Goal: Browse casually: Explore the website without a specific task or goal

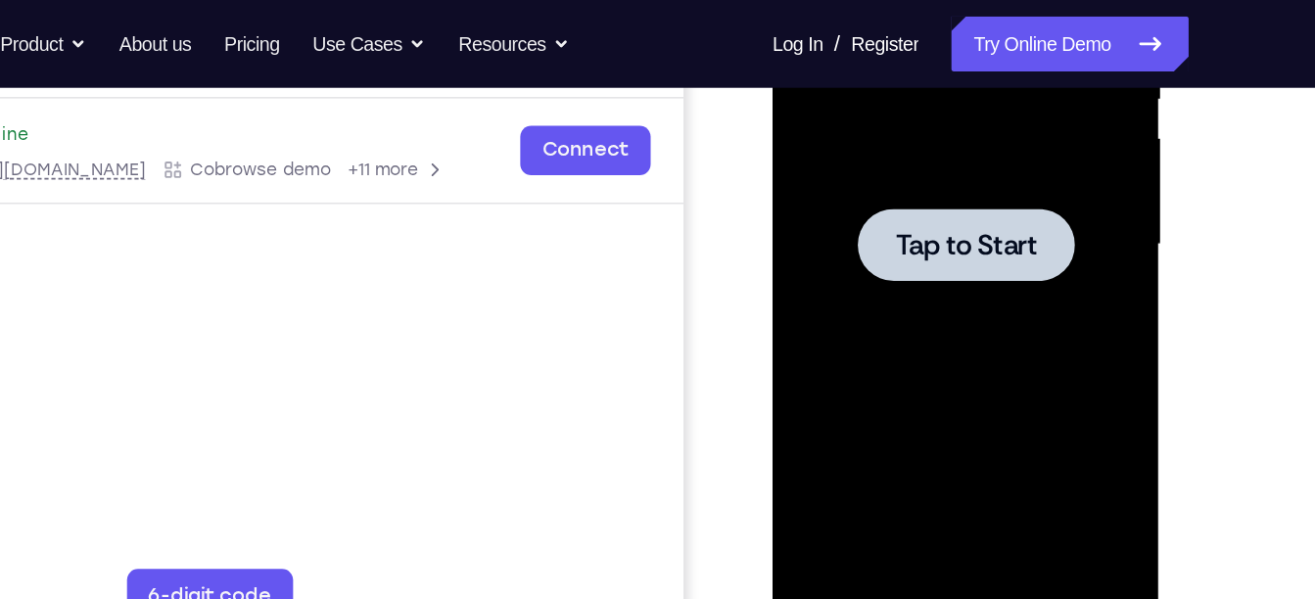
click at [898, 186] on div at bounding box center [910, 130] width 247 height 548
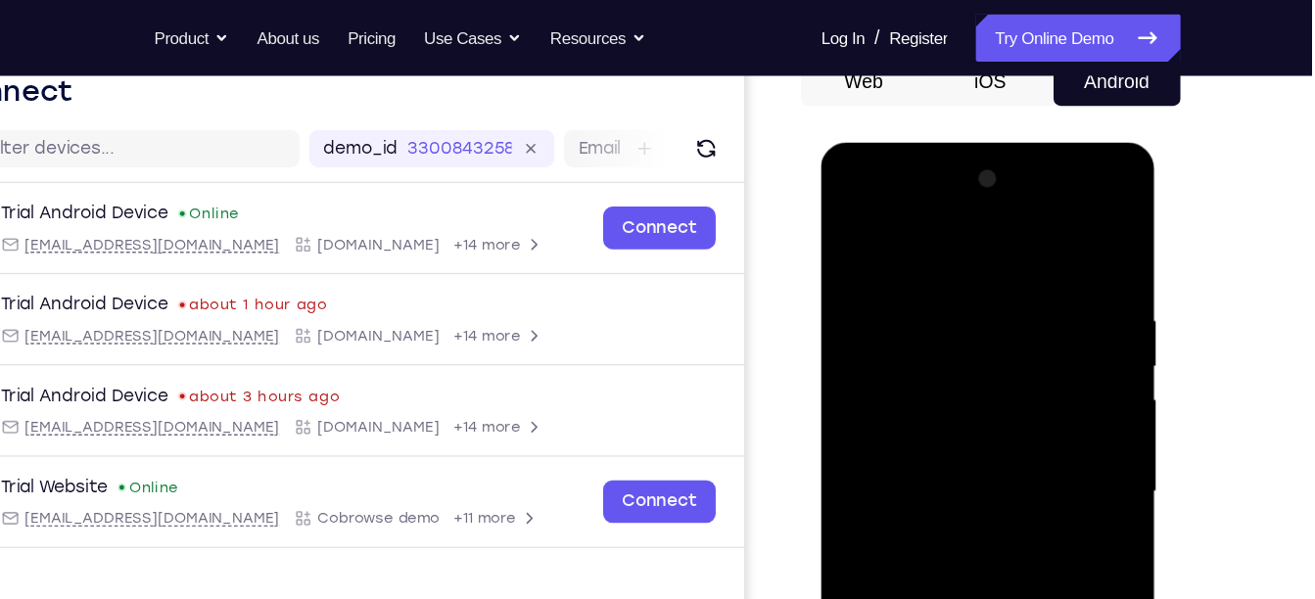
scroll to position [388, 0]
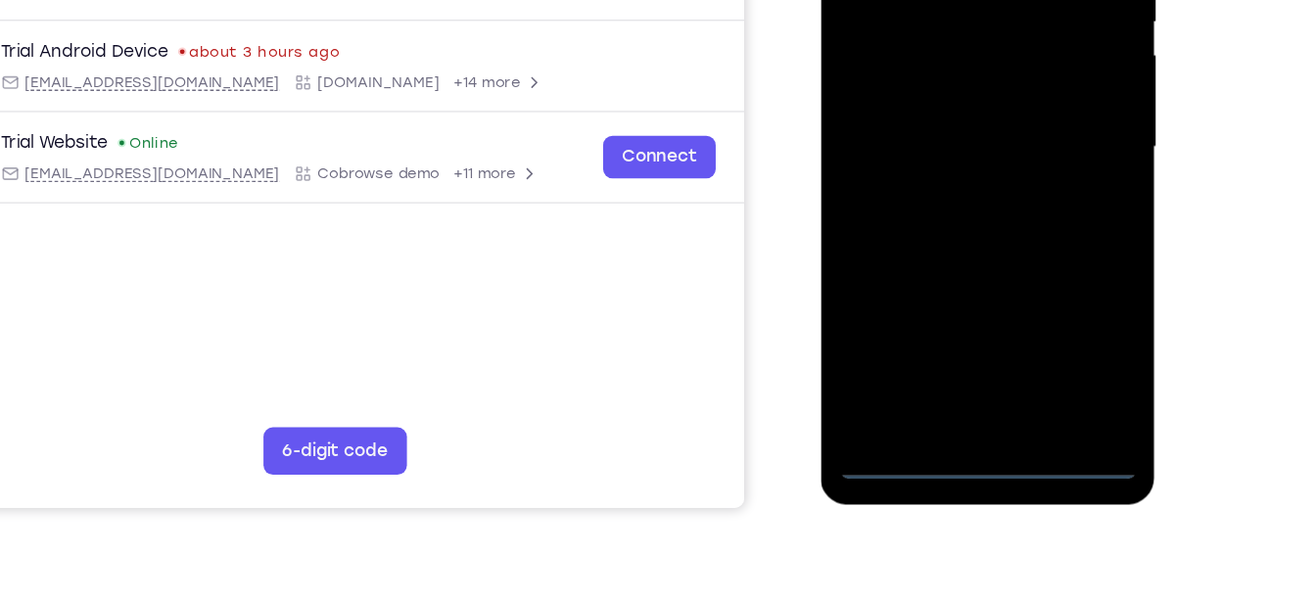
click at [957, 345] on div at bounding box center [958, 87] width 247 height 548
click at [1039, 266] on div at bounding box center [958, 87] width 247 height 548
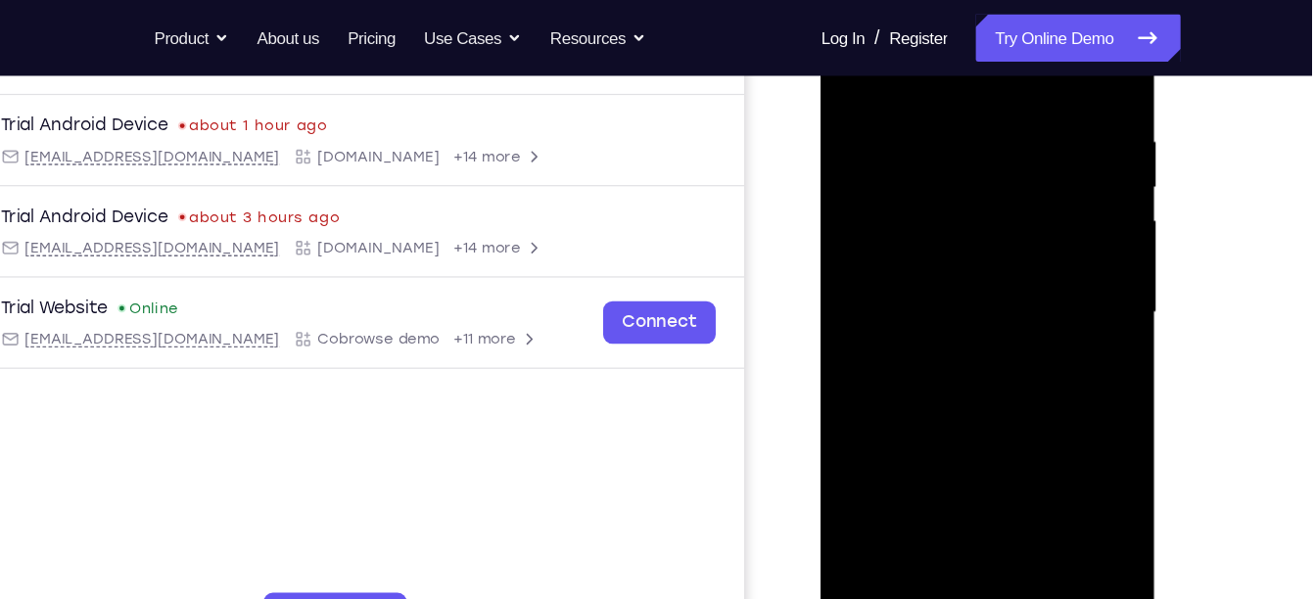
scroll to position [272, 0]
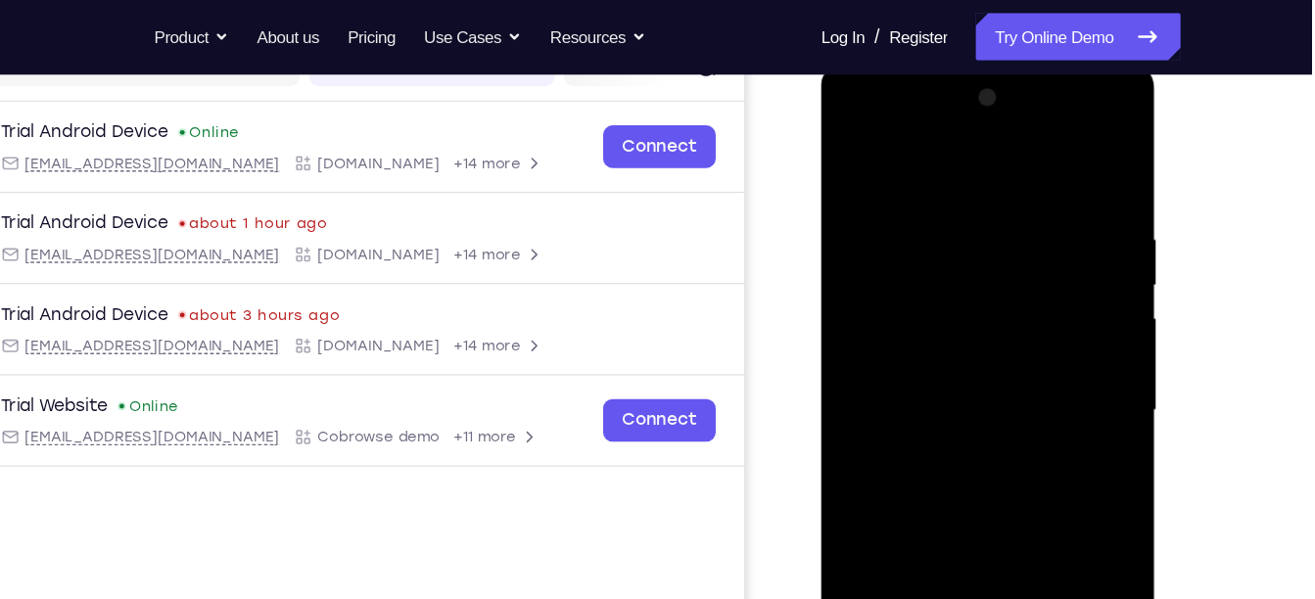
click at [957, 167] on div at bounding box center [958, 349] width 247 height 548
click at [873, 296] on div at bounding box center [958, 349] width 247 height 548
click at [878, 330] on div at bounding box center [958, 349] width 247 height 548
click at [961, 317] on div at bounding box center [958, 349] width 247 height 548
click at [959, 356] on div at bounding box center [958, 349] width 247 height 548
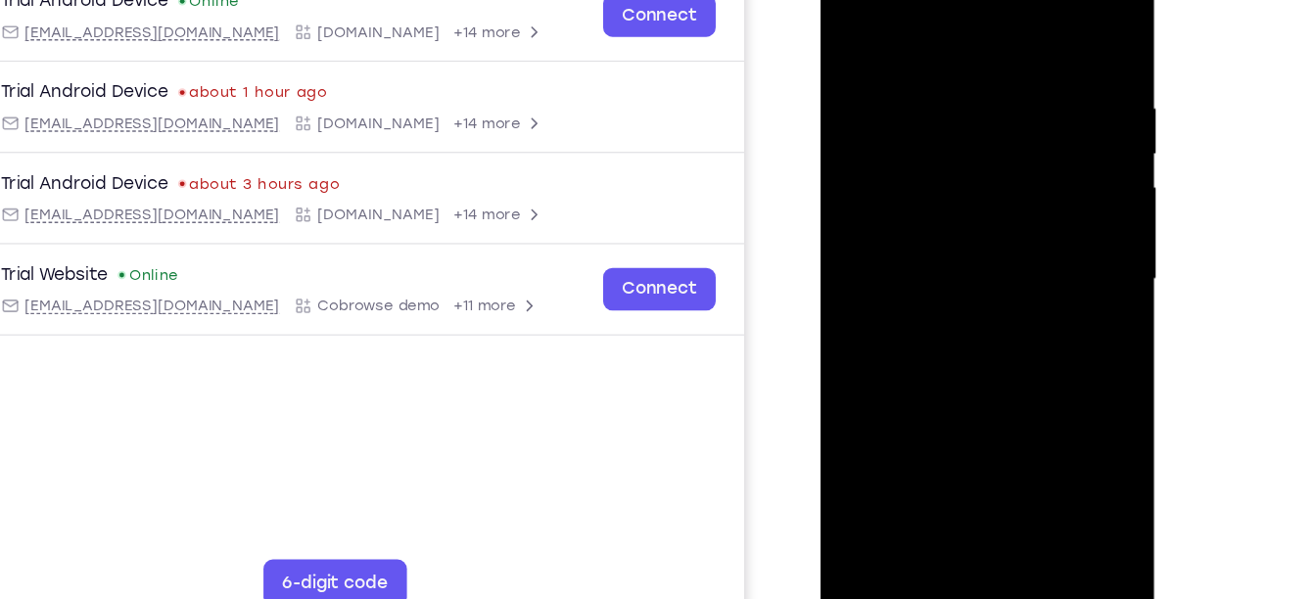
scroll to position [279, 0]
click at [980, 437] on div at bounding box center [958, 218] width 247 height 548
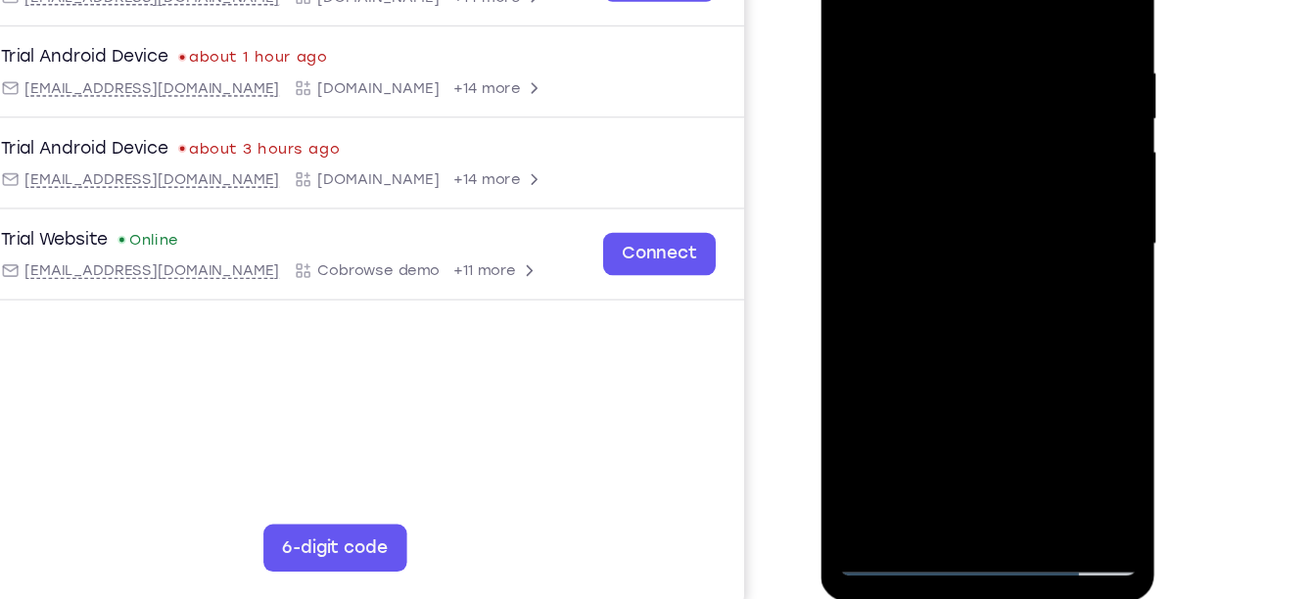
scroll to position [306, 0]
drag, startPoint x: 972, startPoint y: 307, endPoint x: 948, endPoint y: 101, distance: 208.0
click at [948, 101] on div at bounding box center [958, 185] width 247 height 548
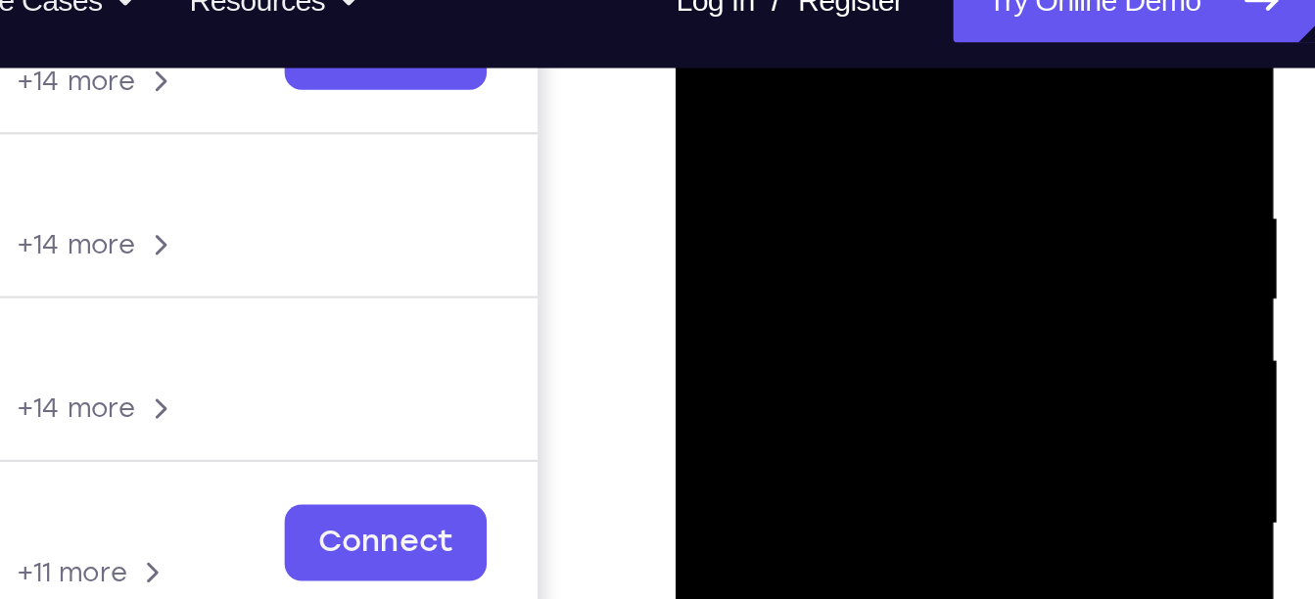
drag, startPoint x: 818, startPoint y: 39, endPoint x: 790, endPoint y: 229, distance: 192.0
click at [790, 229] on div at bounding box center [813, 187] width 247 height 548
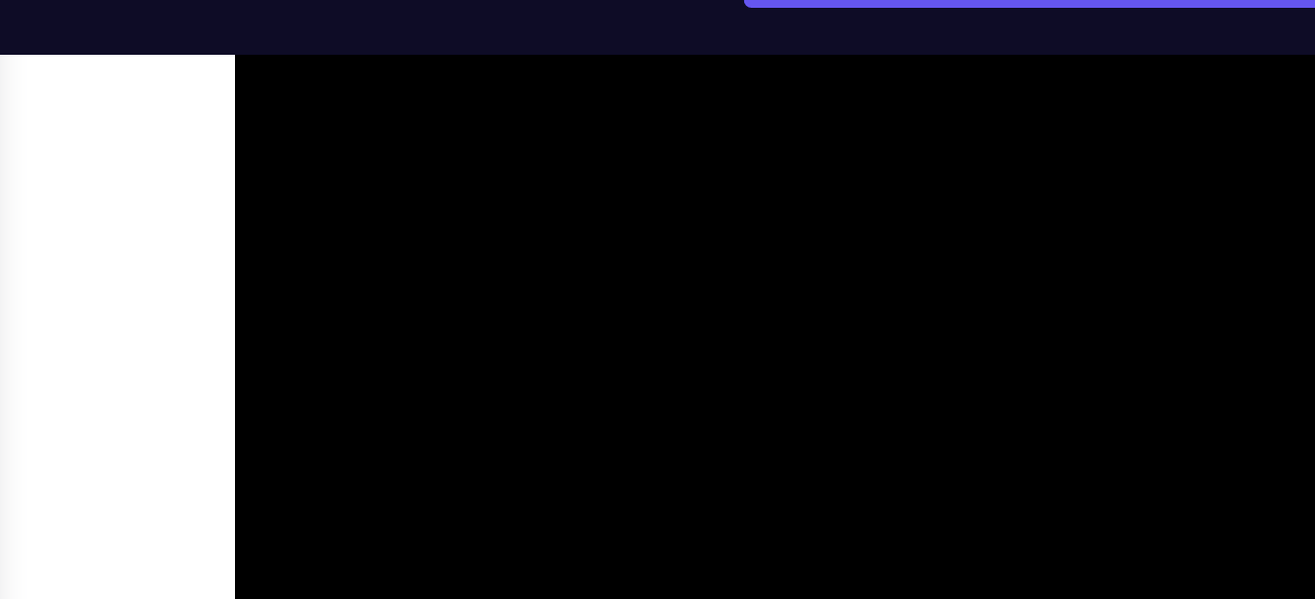
click at [442, 0] on div at bounding box center [372, 31] width 247 height 548
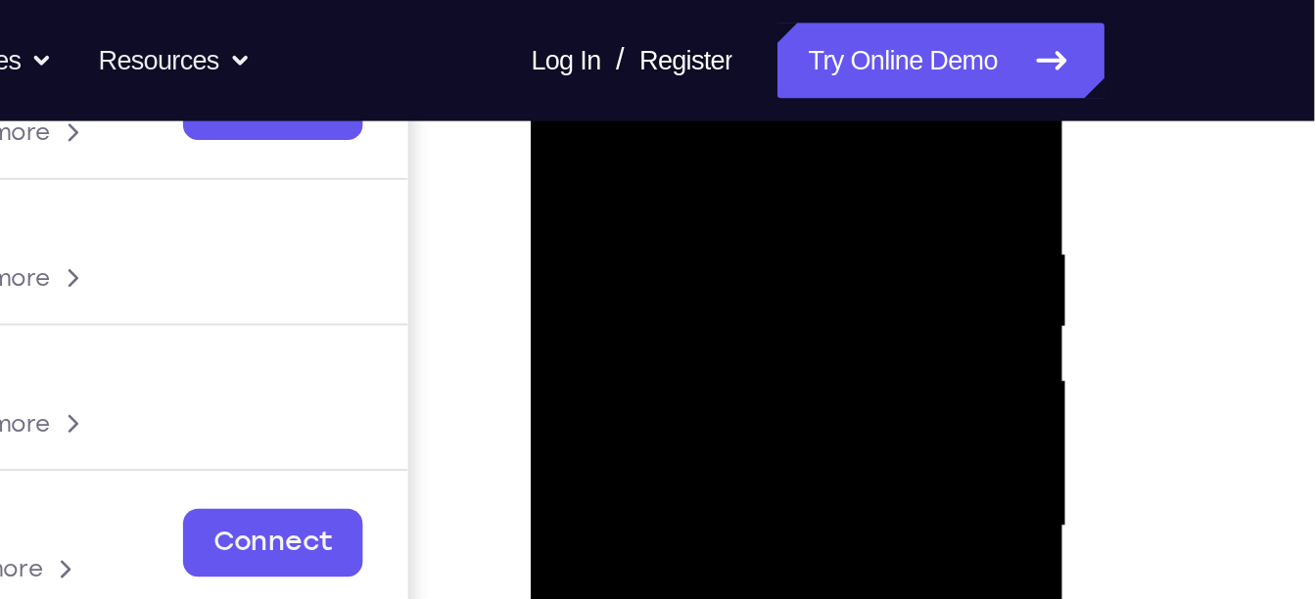
click at [675, 154] on div at bounding box center [668, 259] width 247 height 548
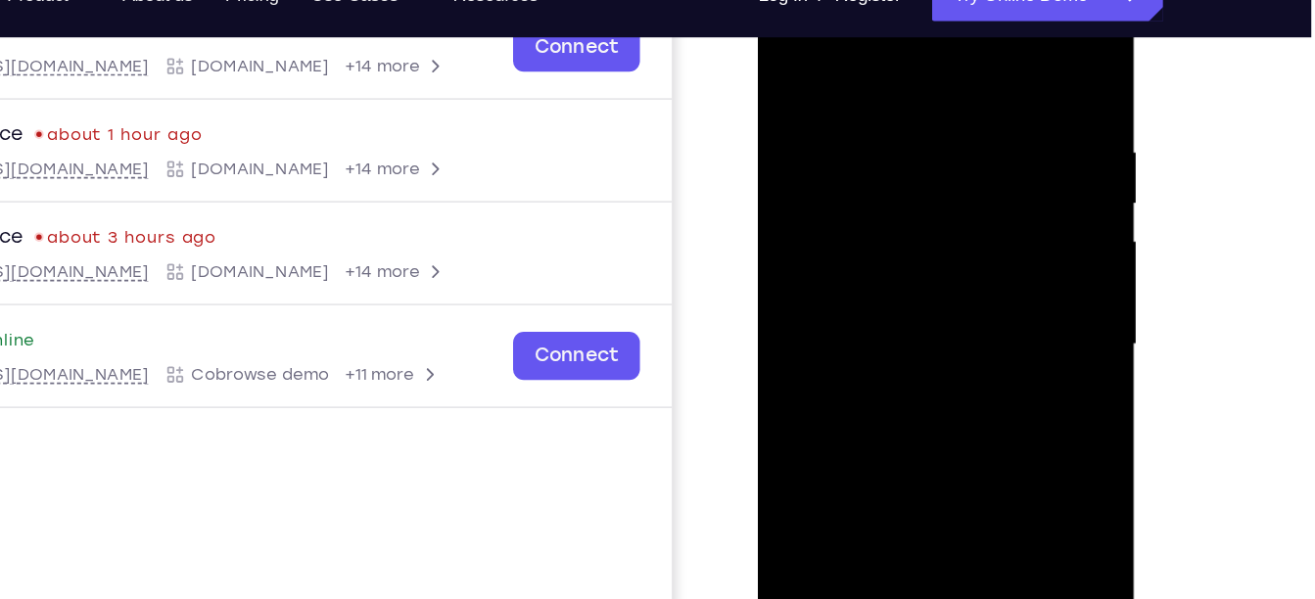
scroll to position [324, 0]
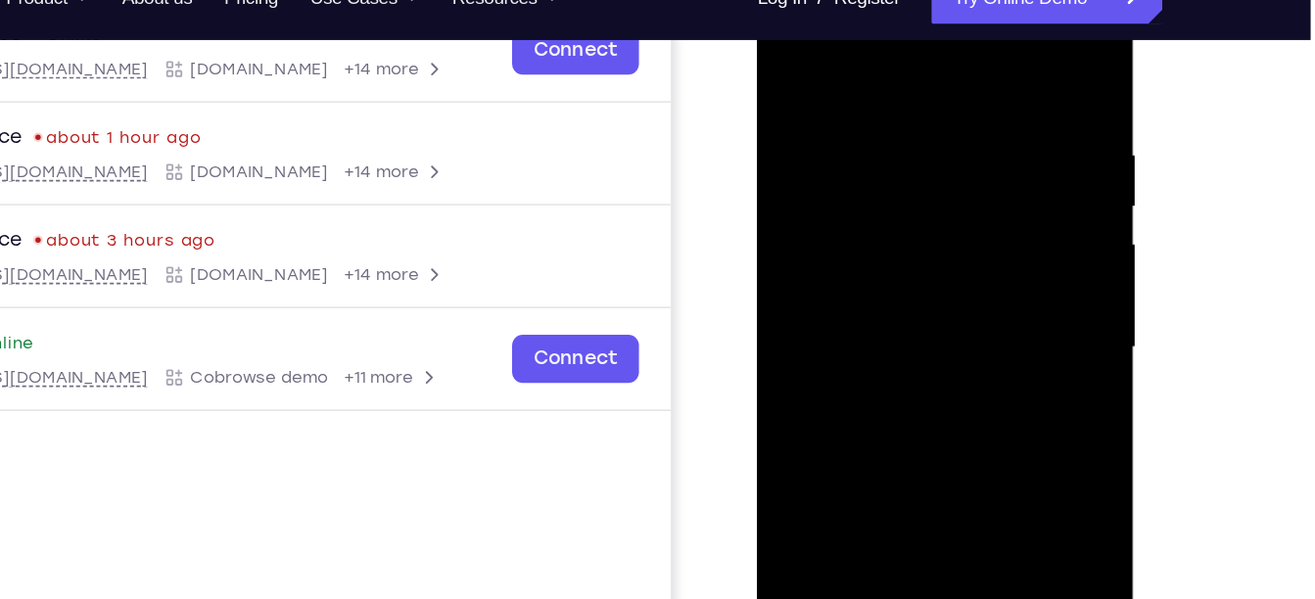
click at [1001, 62] on div at bounding box center [894, 244] width 247 height 548
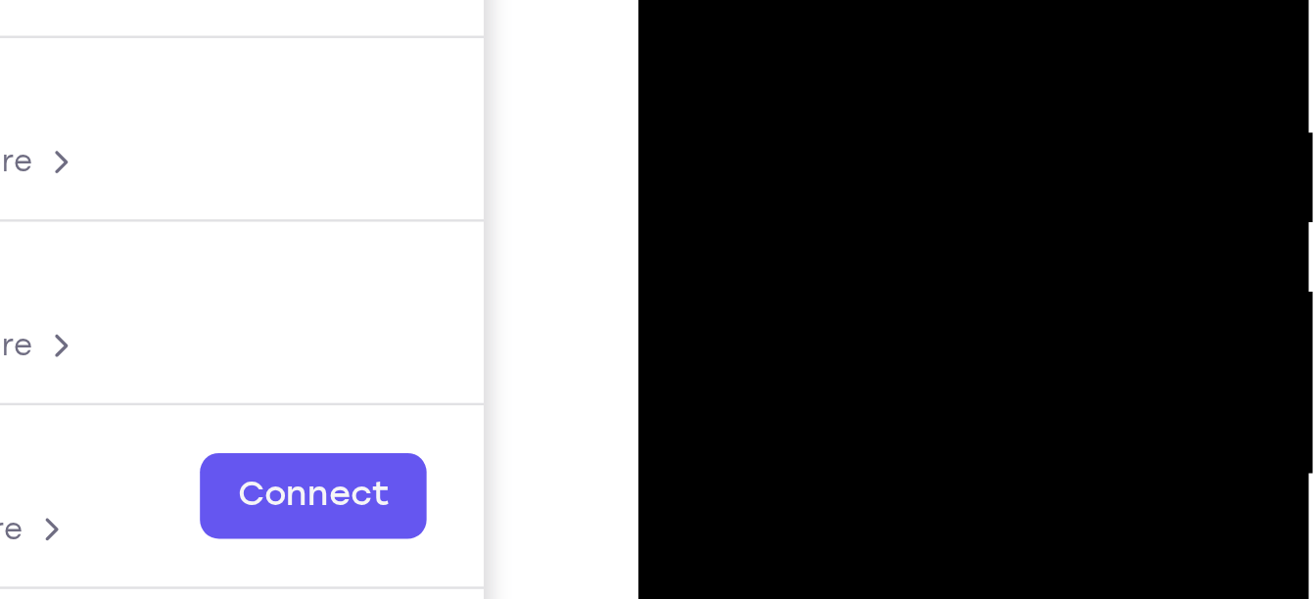
click at [729, 0] on div at bounding box center [776, 63] width 247 height 548
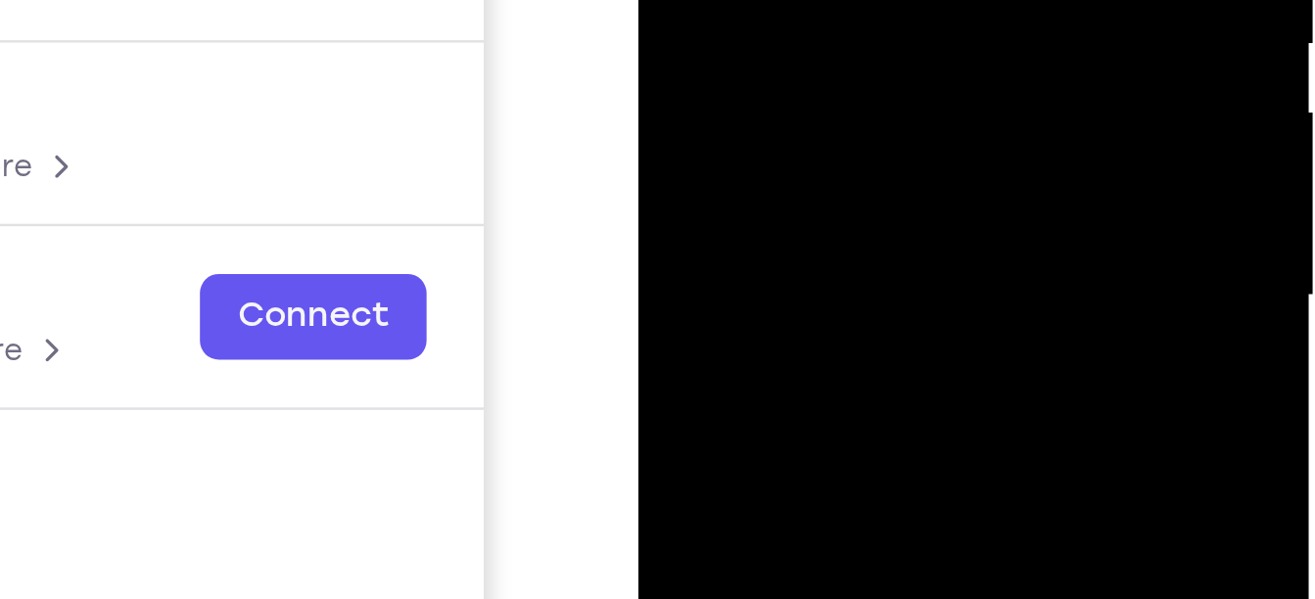
drag, startPoint x: 783, startPoint y: -44, endPoint x: 772, endPoint y: -165, distance: 121.9
drag, startPoint x: 774, startPoint y: -69, endPoint x: 769, endPoint y: -188, distance: 119.6
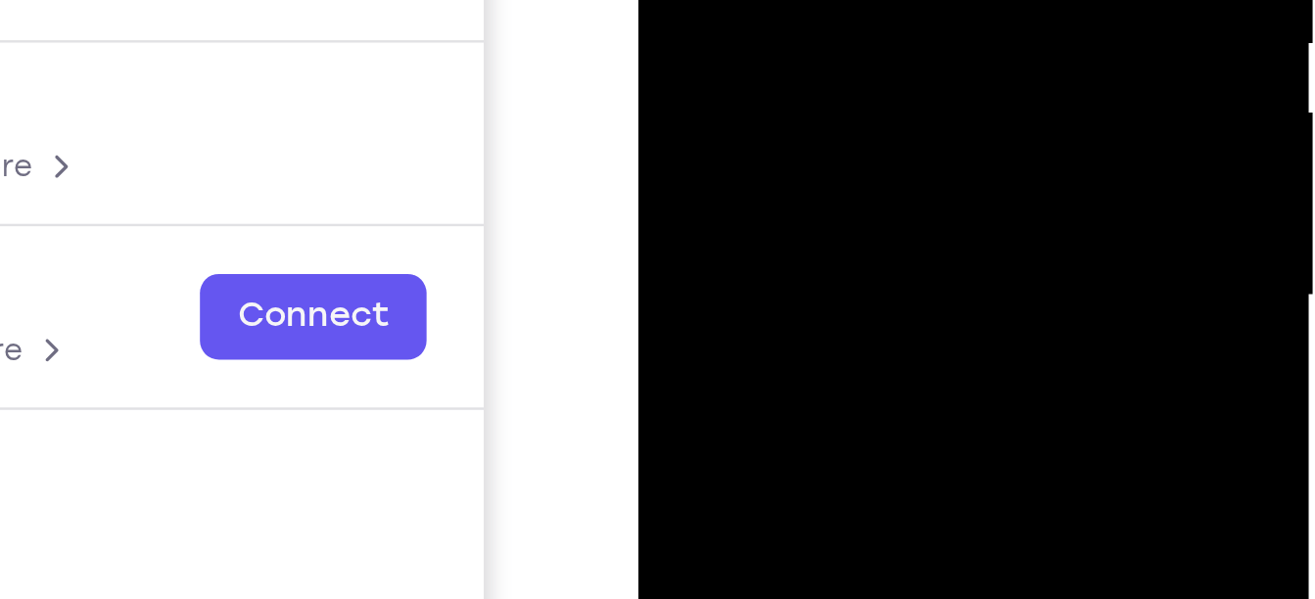
drag, startPoint x: 770, startPoint y: -57, endPoint x: 765, endPoint y: -212, distance: 155.8
drag, startPoint x: 766, startPoint y: -62, endPoint x: 769, endPoint y: -204, distance: 142.0
drag, startPoint x: 773, startPoint y: -66, endPoint x: 775, endPoint y: -172, distance: 106.7
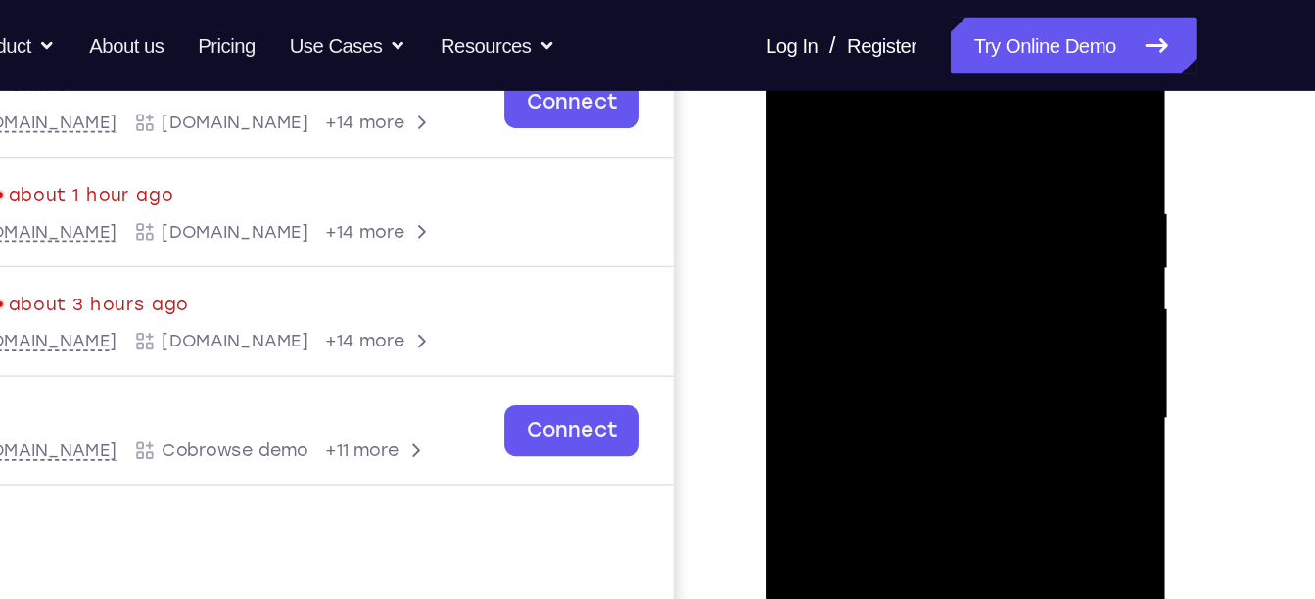
drag, startPoint x: 932, startPoint y: 193, endPoint x: 906, endPoint y: 446, distance: 254.9
click at [906, 446] on div at bounding box center [903, 289] width 247 height 548
drag, startPoint x: 889, startPoint y: 228, endPoint x: 863, endPoint y: 446, distance: 219.9
click at [863, 446] on div at bounding box center [903, 289] width 247 height 548
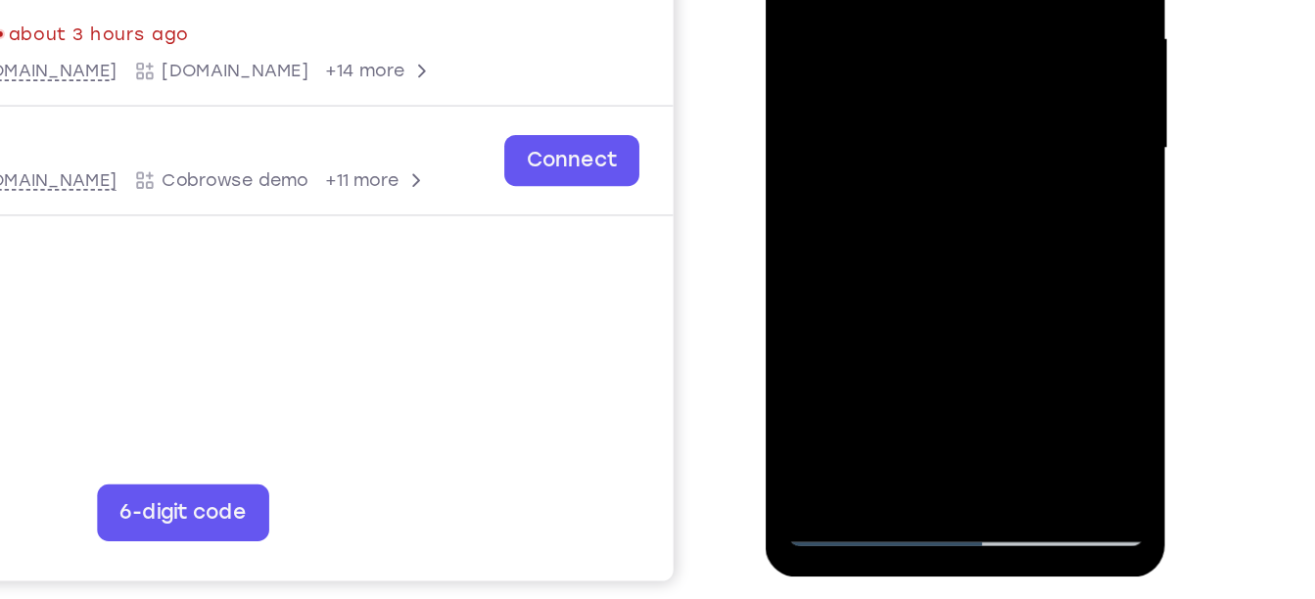
scroll to position [338, 0]
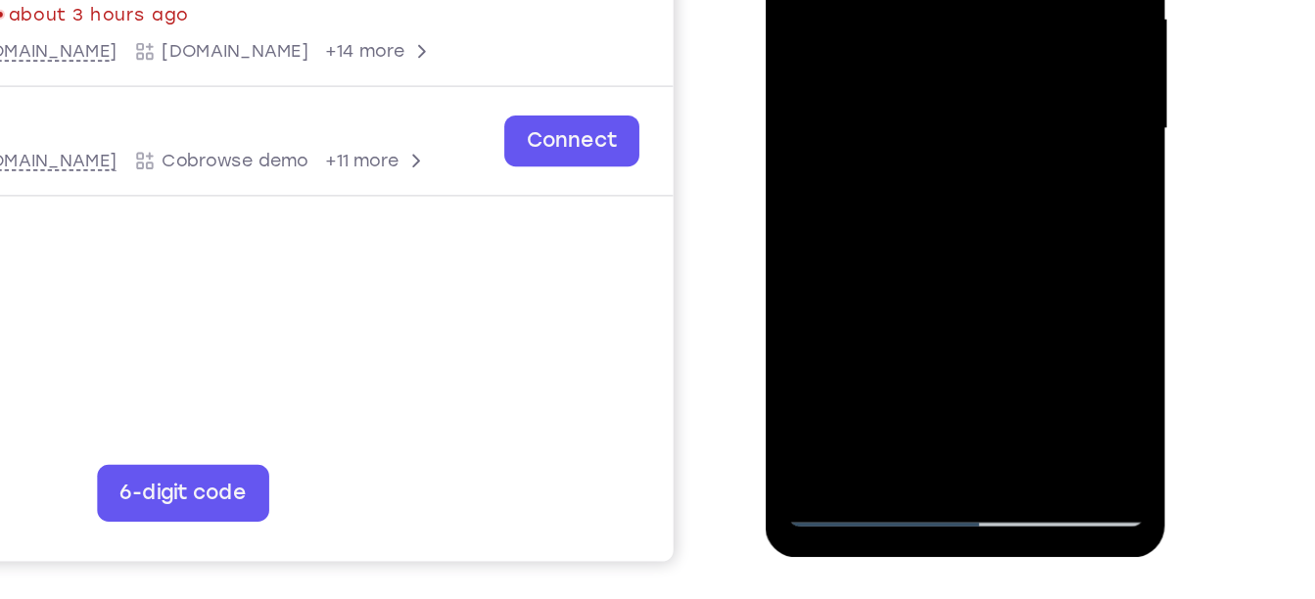
drag, startPoint x: 882, startPoint y: 148, endPoint x: 880, endPoint y: -79, distance: 227.1
drag, startPoint x: 893, startPoint y: 122, endPoint x: 886, endPoint y: -114, distance: 236.0
drag, startPoint x: 931, startPoint y: 37, endPoint x: 880, endPoint y: 327, distance: 294.2
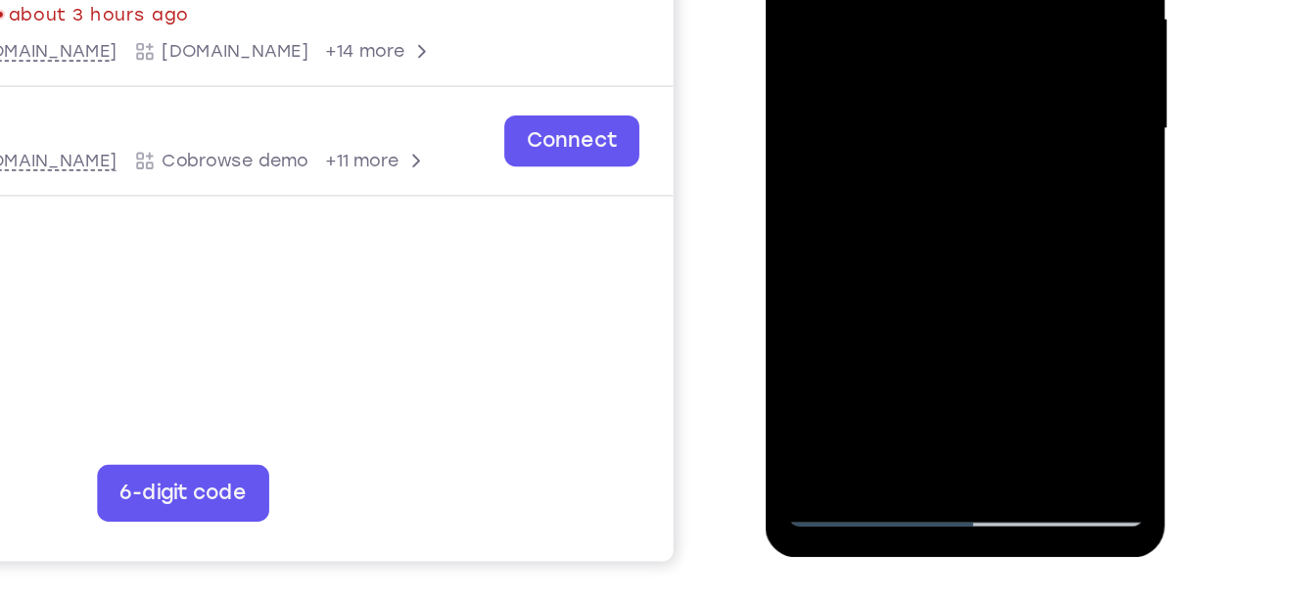
click at [880, 298] on html "Online web based iOS Simulators and Android Emulators. Run iPhone, iPad, Mobile…" at bounding box center [905, 3] width 279 height 587
drag, startPoint x: 889, startPoint y: -35, endPoint x: 873, endPoint y: 317, distance: 352.8
click at [873, 298] on html "Online web based iOS Simulators and Android Emulators. Run iPhone, iPad, Mobile…" at bounding box center [905, 3] width 279 height 587
drag, startPoint x: 852, startPoint y: -39, endPoint x: 825, endPoint y: 260, distance: 300.7
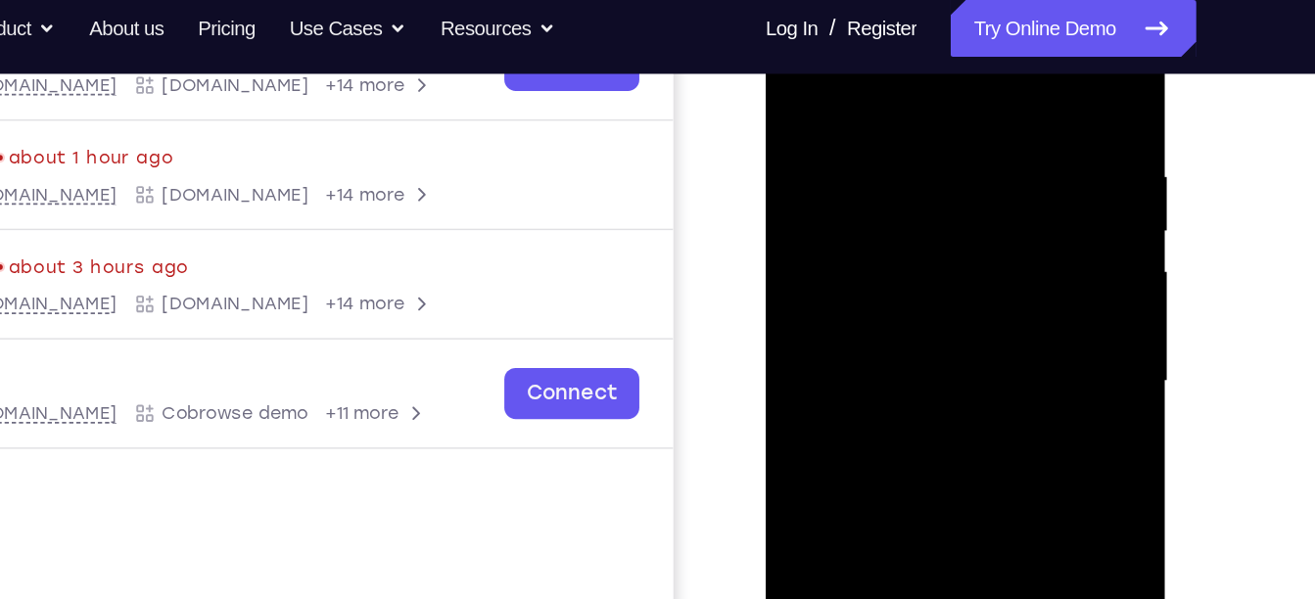
click at [791, 49] on div at bounding box center [903, 252] width 247 height 548
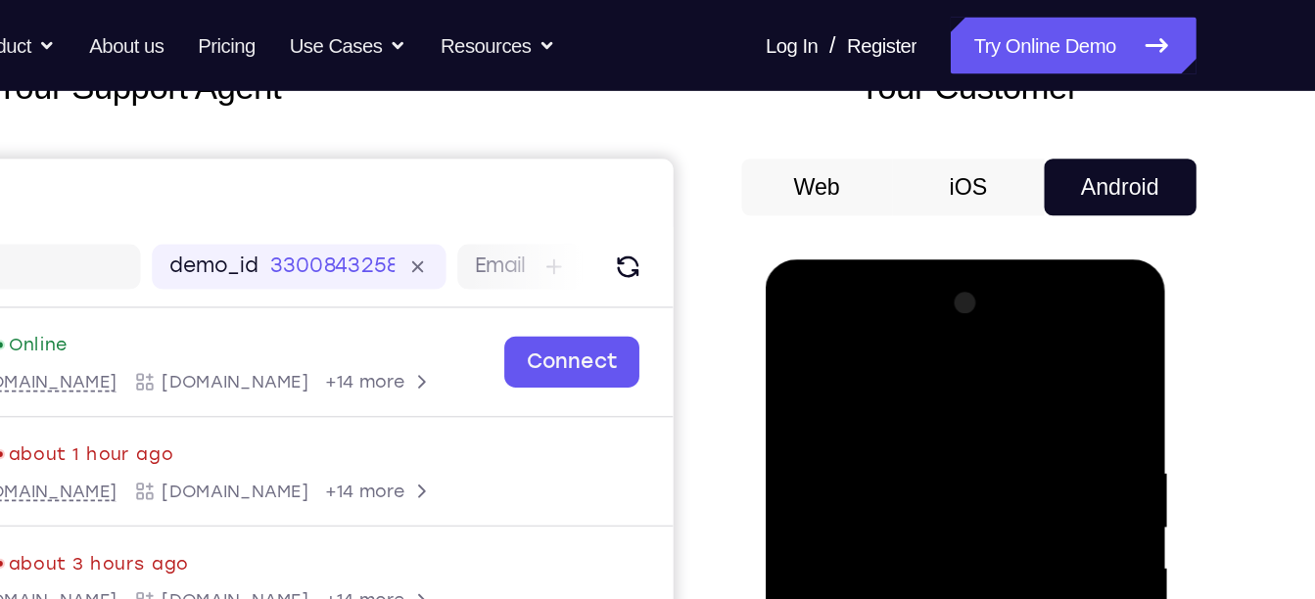
scroll to position [144, 0]
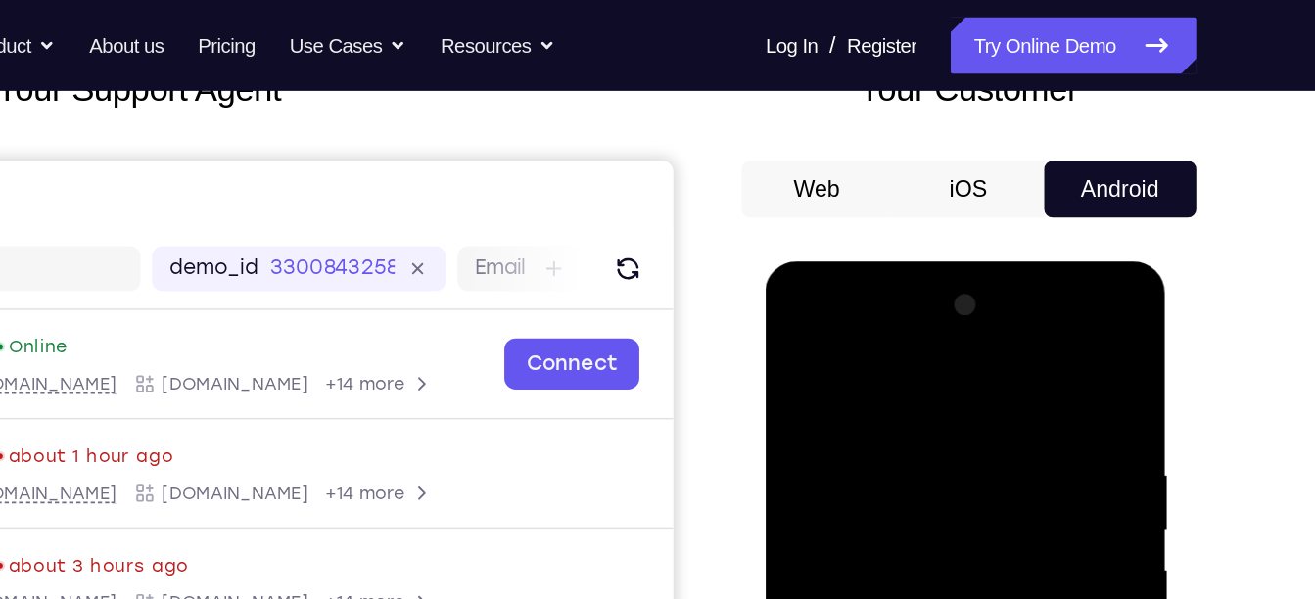
click at [881, 322] on div at bounding box center [903, 550] width 247 height 548
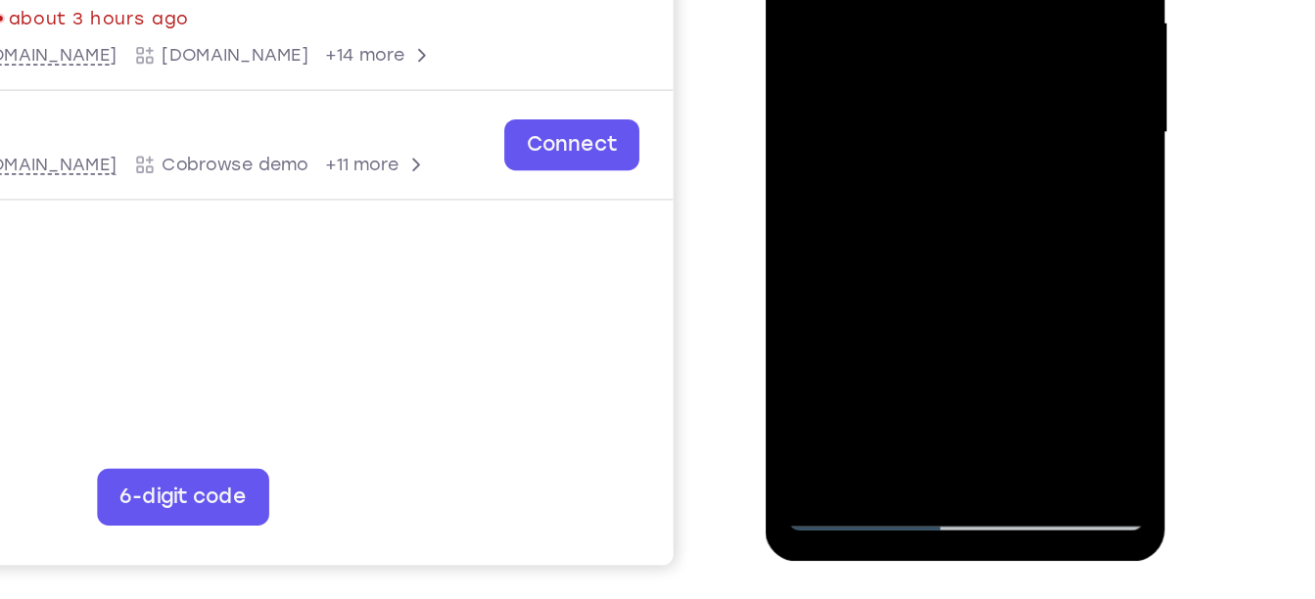
scroll to position [340, 0]
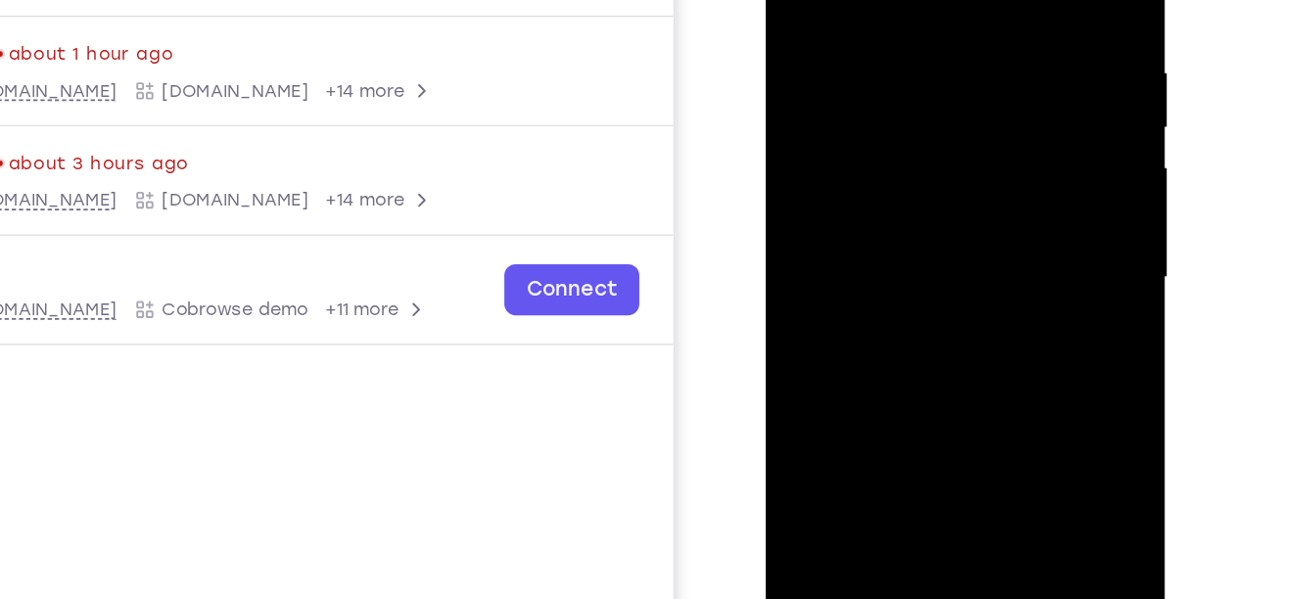
click at [886, 181] on div at bounding box center [903, 149] width 247 height 548
click at [889, 47] on div at bounding box center [903, 149] width 247 height 548
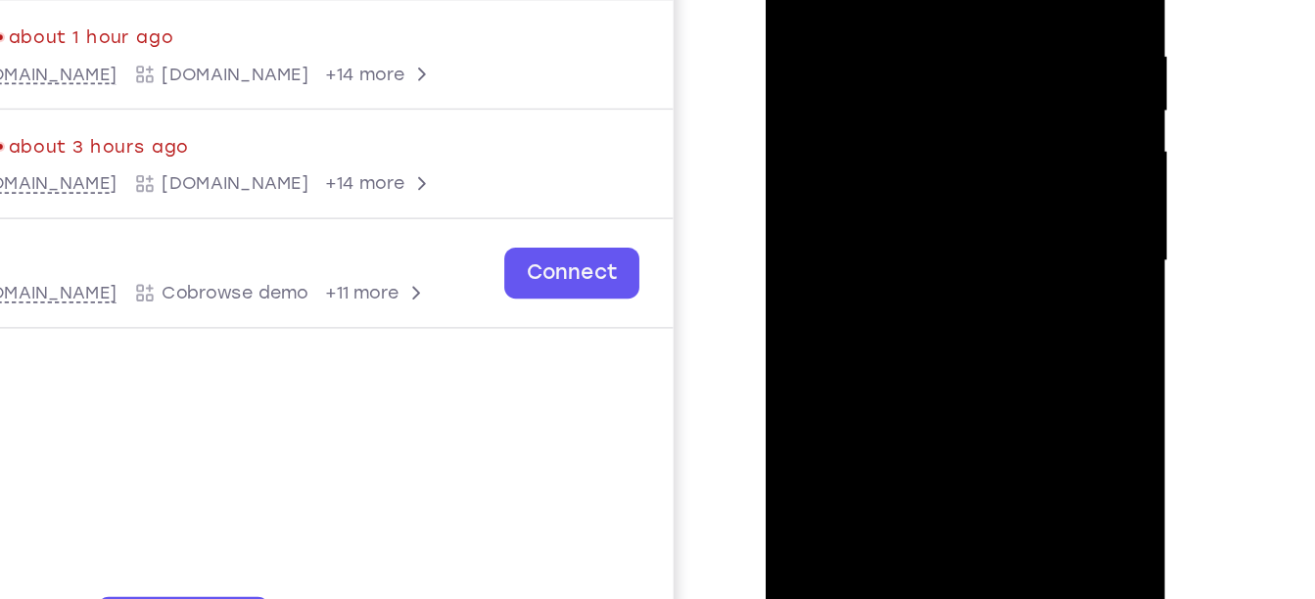
scroll to position [327, 0]
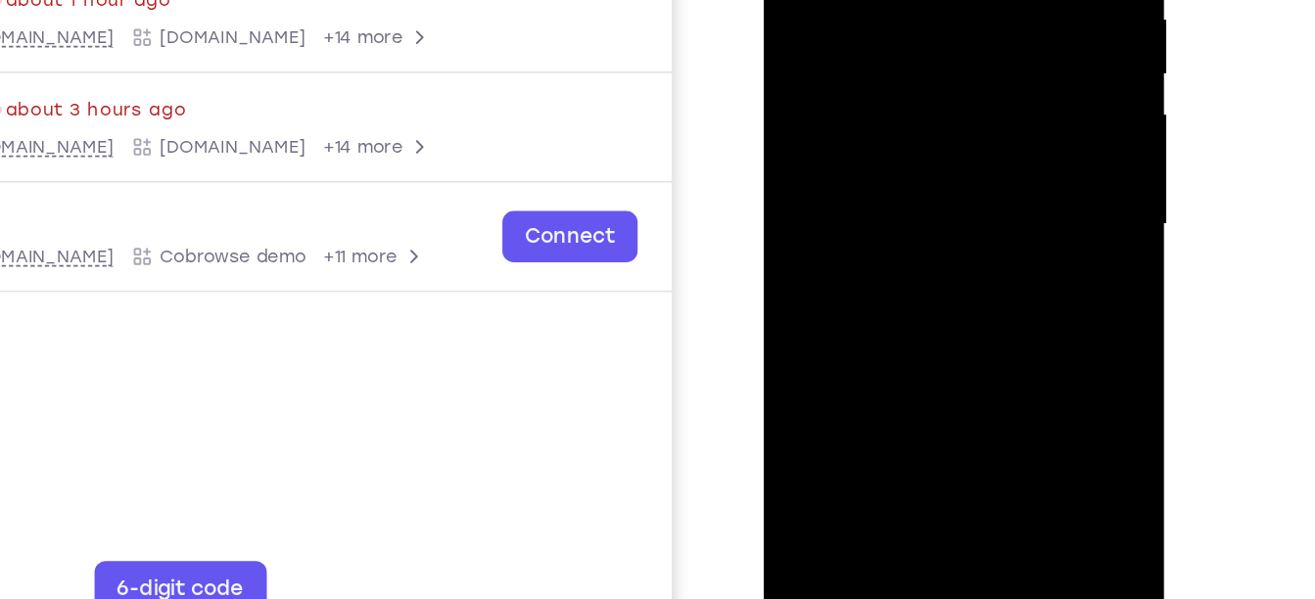
click at [1009, 137] on div at bounding box center [901, 94] width 247 height 548
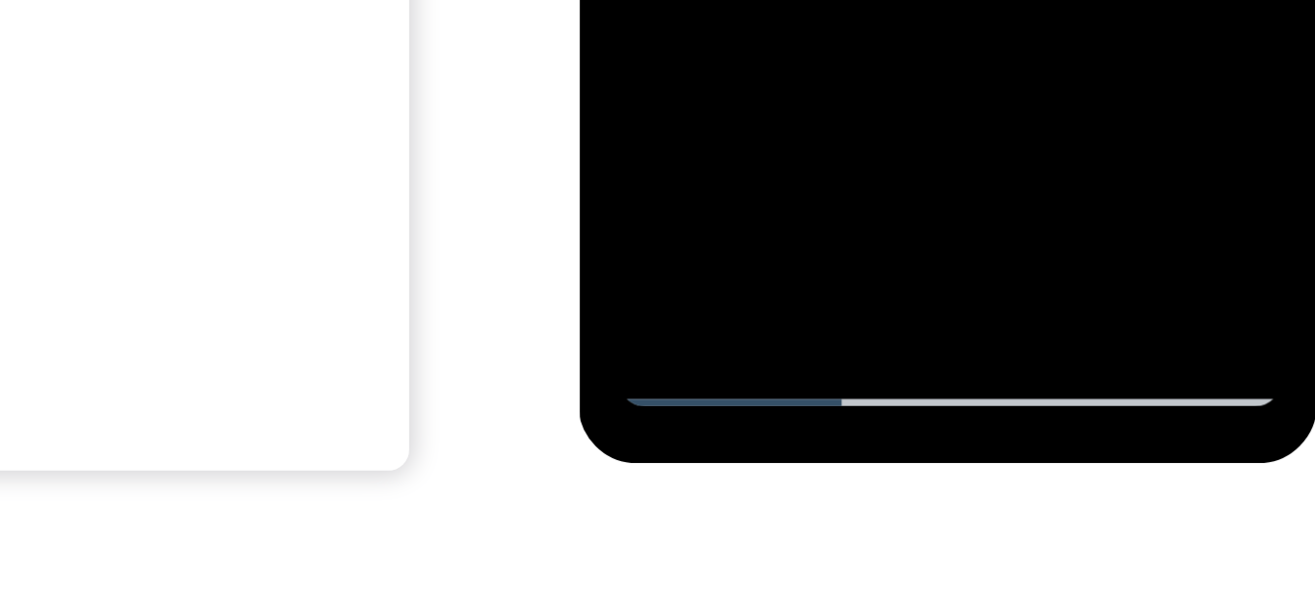
scroll to position [358, 0]
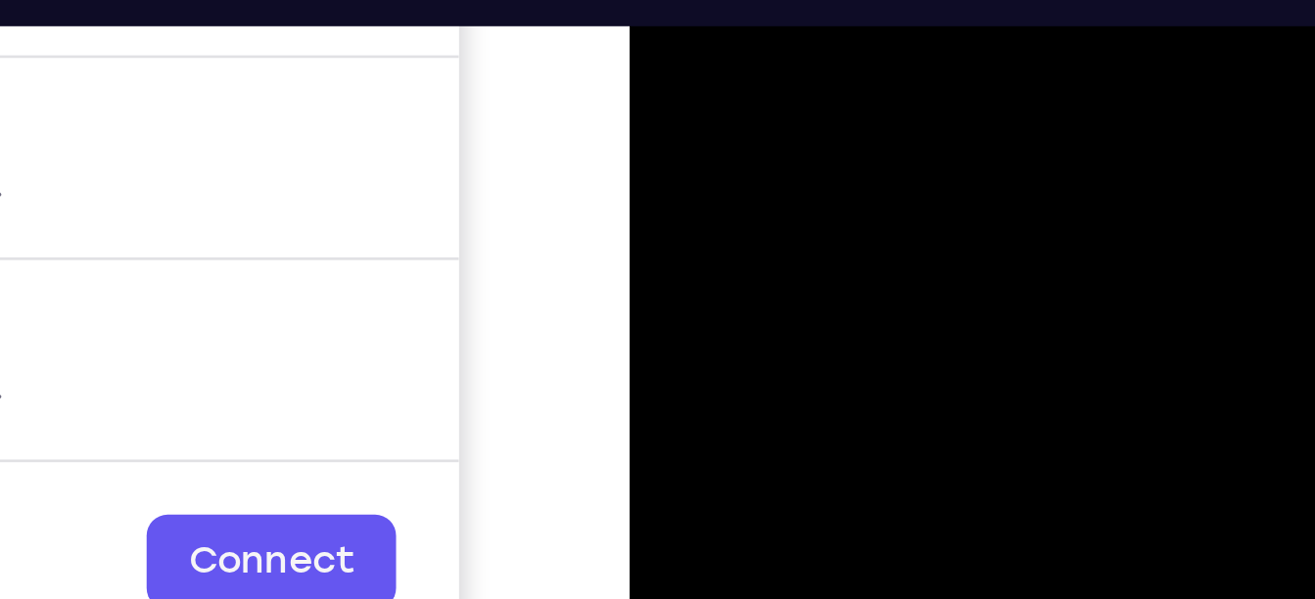
click at [731, 0] on div at bounding box center [767, 56] width 247 height 548
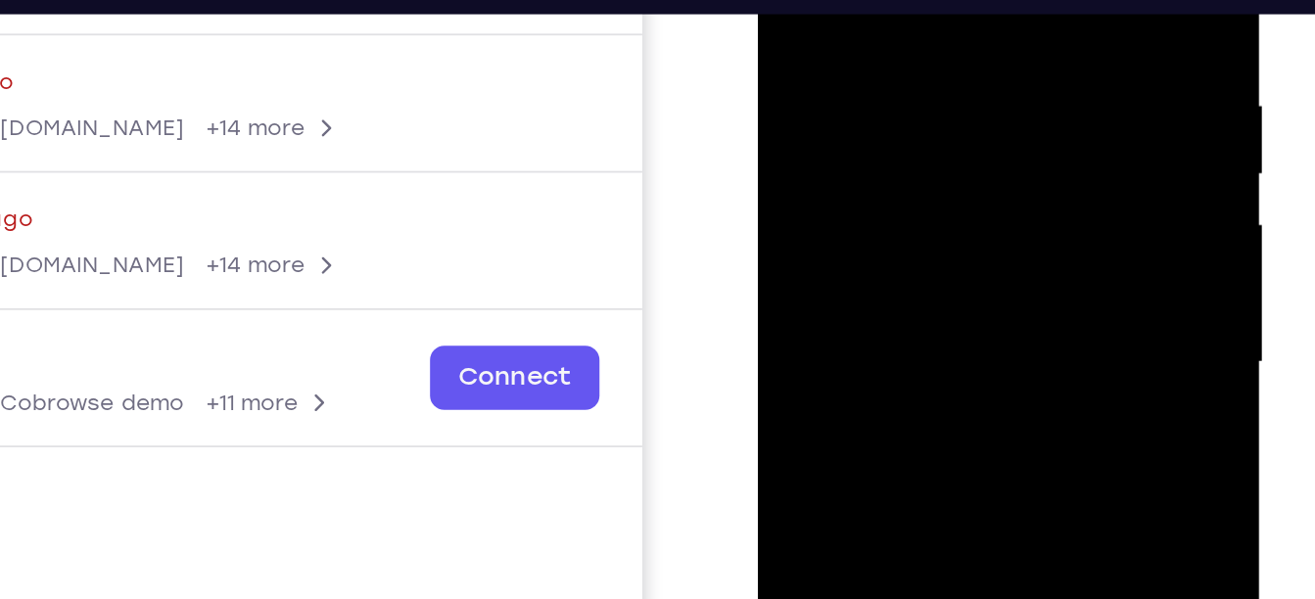
click at [994, 0] on div at bounding box center [895, 127] width 247 height 548
drag, startPoint x: 917, startPoint y: 93, endPoint x: 895, endPoint y: -84, distance: 178.6
click at [895, 0] on div at bounding box center [895, 127] width 247 height 548
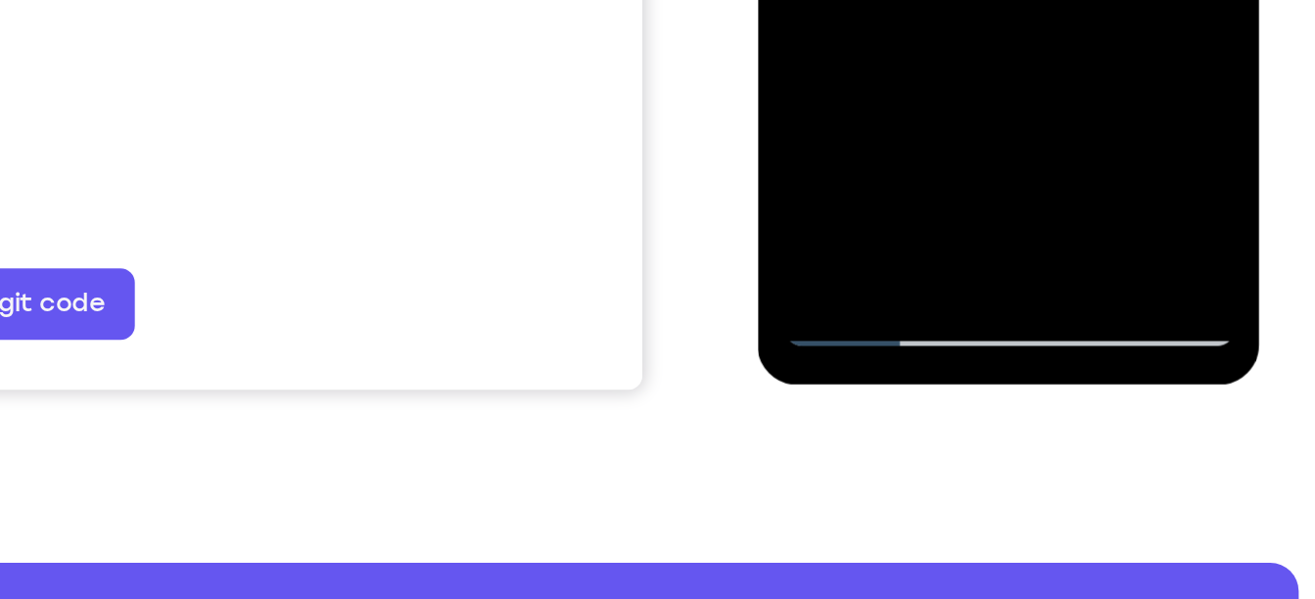
scroll to position [426, 0]
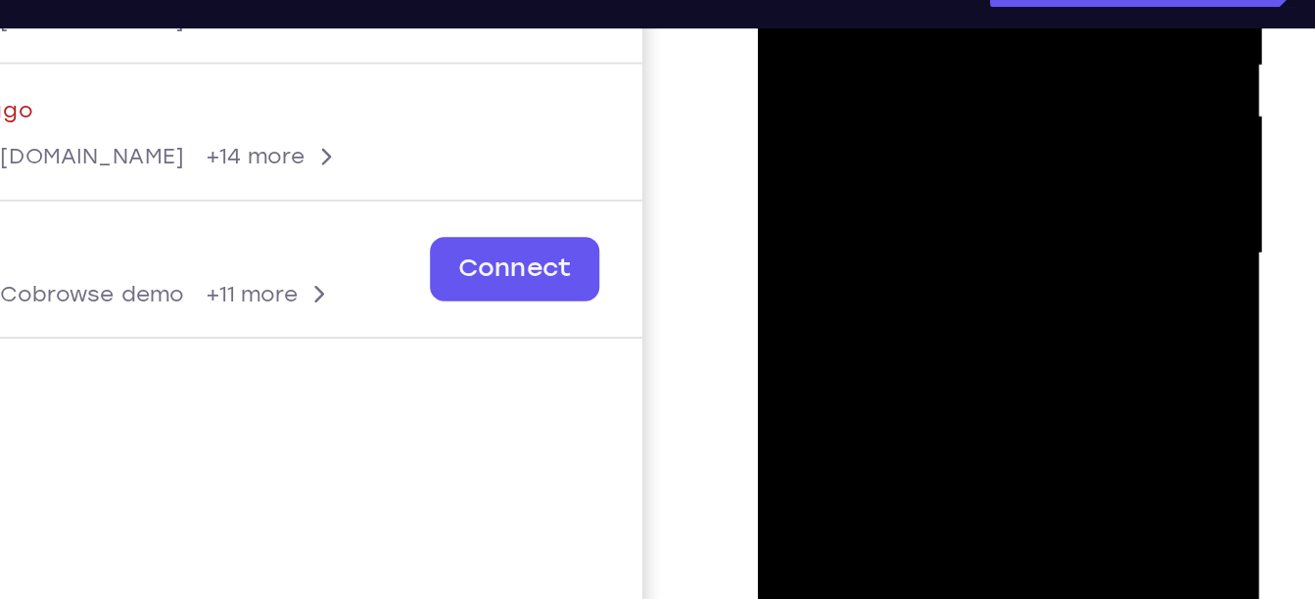
click at [880, 35] on div at bounding box center [895, 18] width 247 height 548
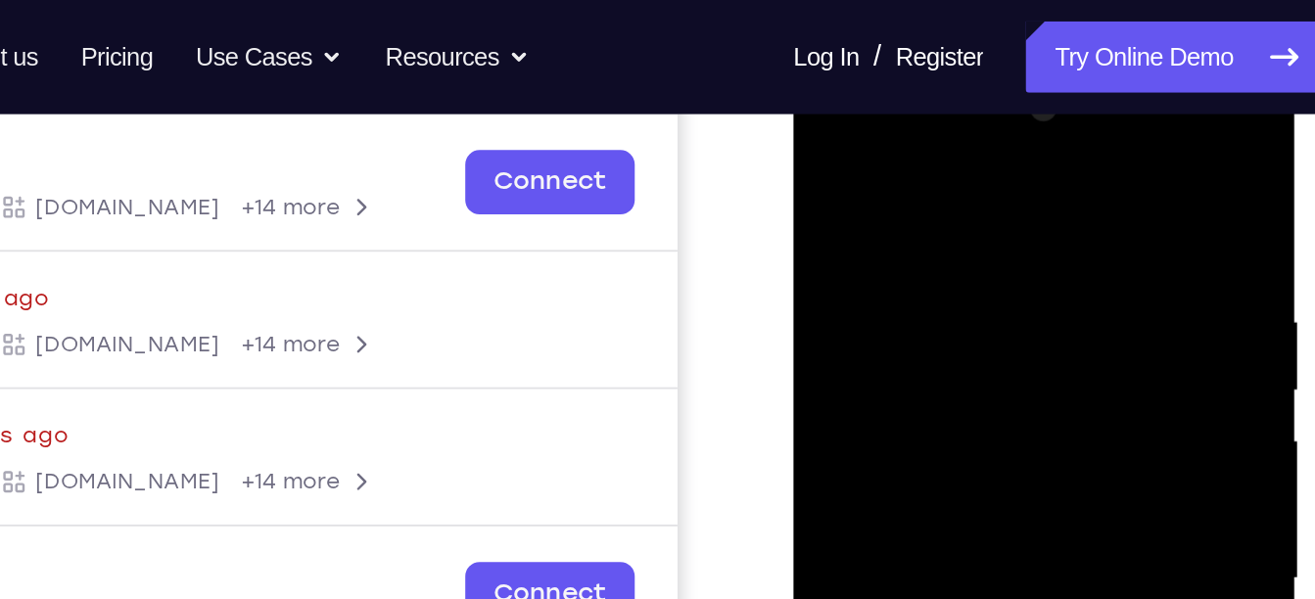
scroll to position [292, 0]
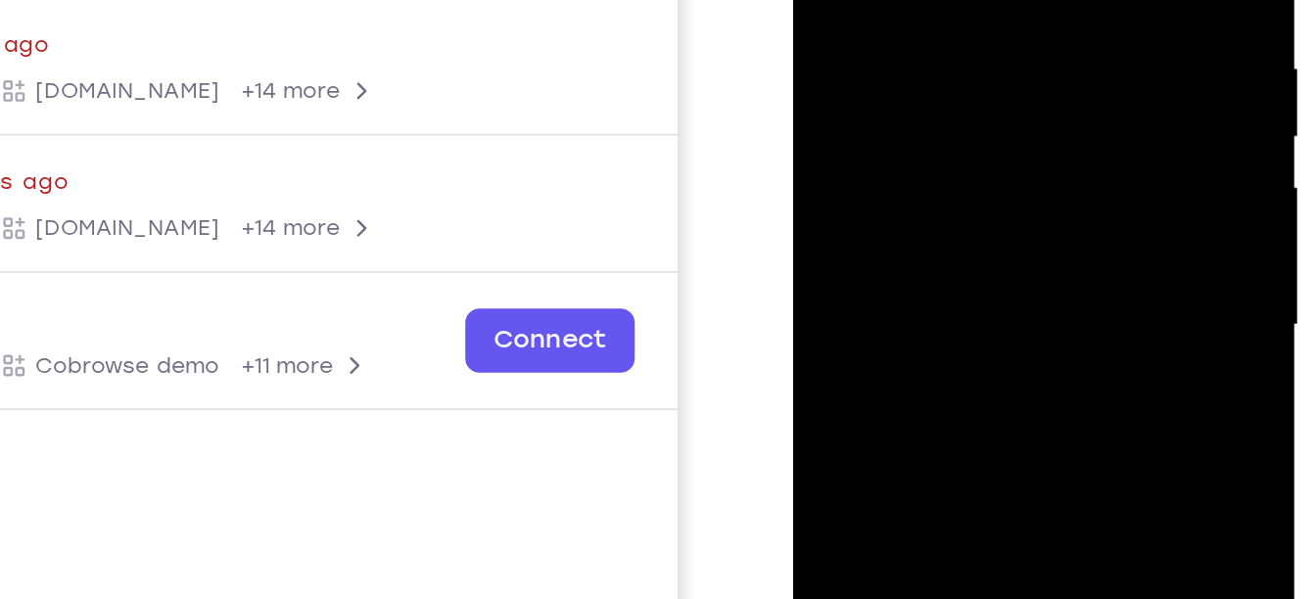
click at [919, 26] on div at bounding box center [931, 89] width 247 height 548
drag, startPoint x: 902, startPoint y: 205, endPoint x: 876, endPoint y: 33, distance: 173.2
click at [876, 33] on div at bounding box center [931, 89] width 247 height 548
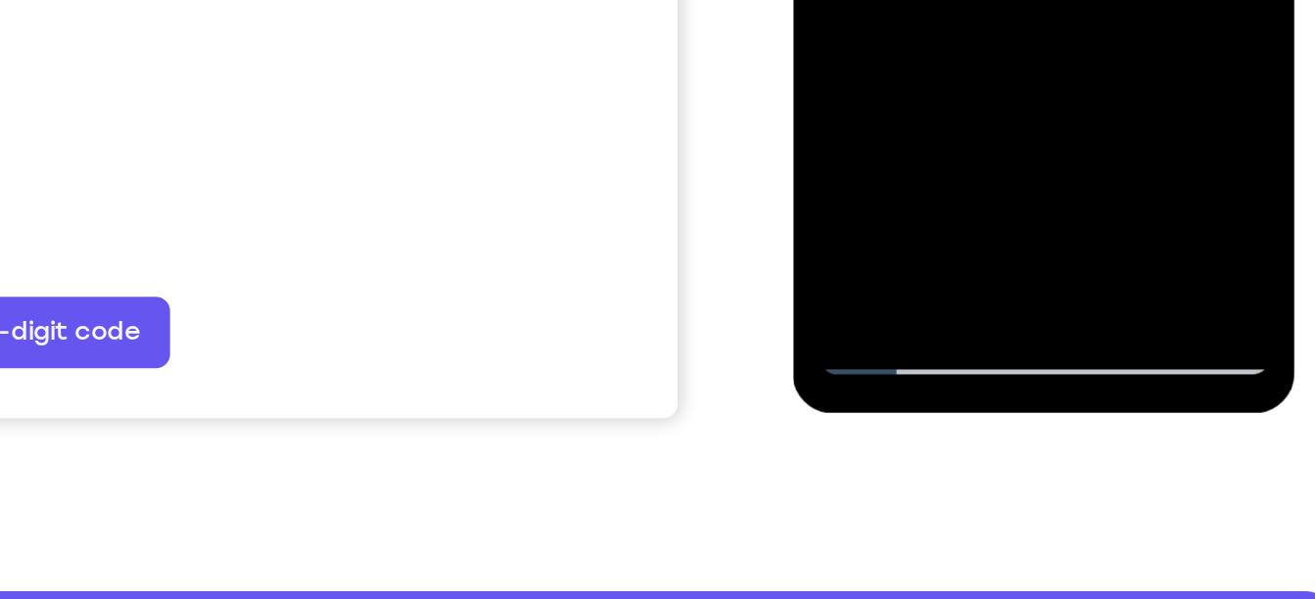
scroll to position [410, 0]
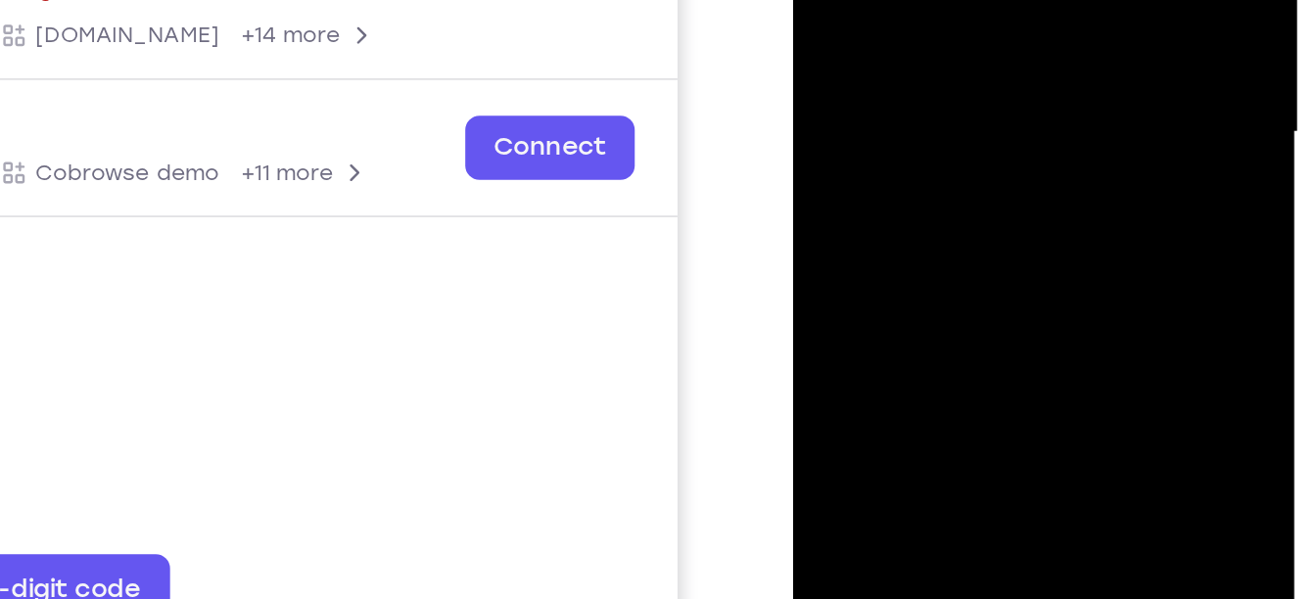
drag, startPoint x: 985, startPoint y: 47, endPoint x: 973, endPoint y: -53, distance: 100.5
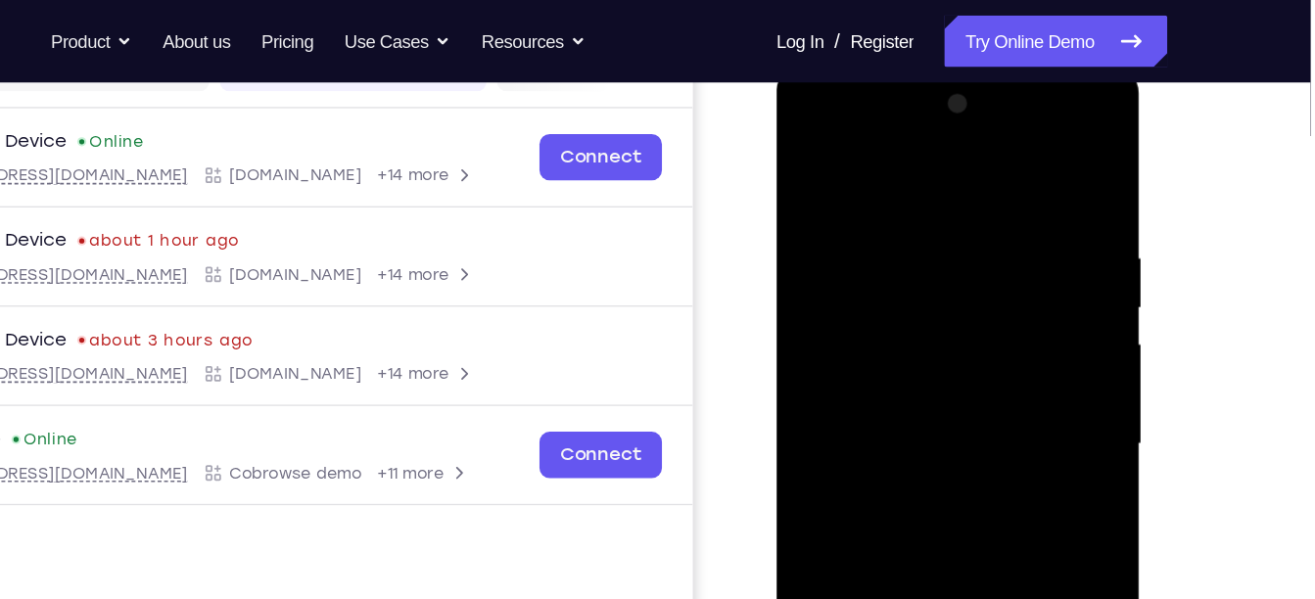
scroll to position [275, 0]
